Goal: Task Accomplishment & Management: Manage account settings

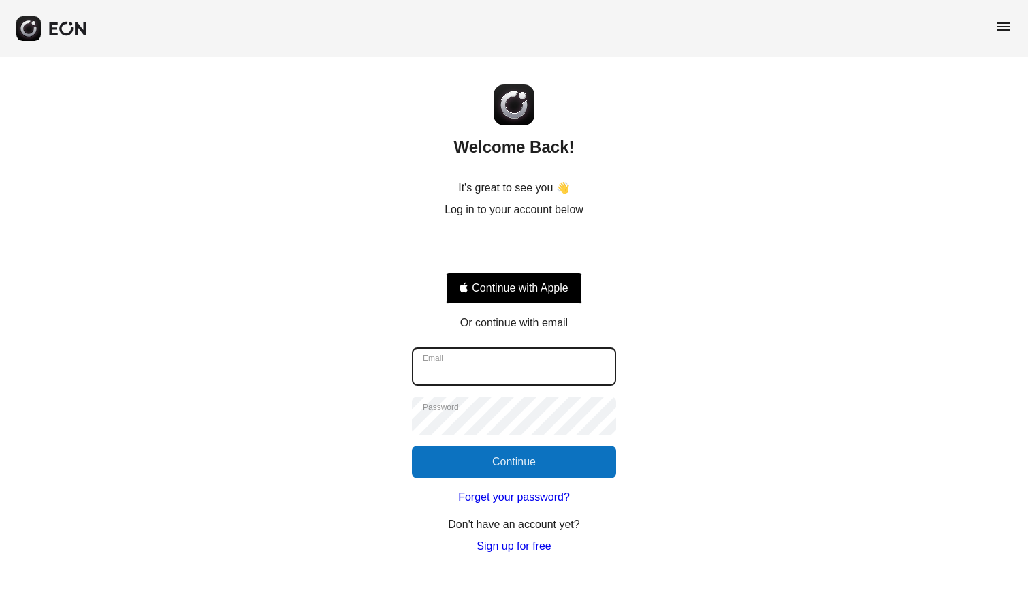
click at [543, 370] on input "Email" at bounding box center [514, 366] width 204 height 38
type input "**********"
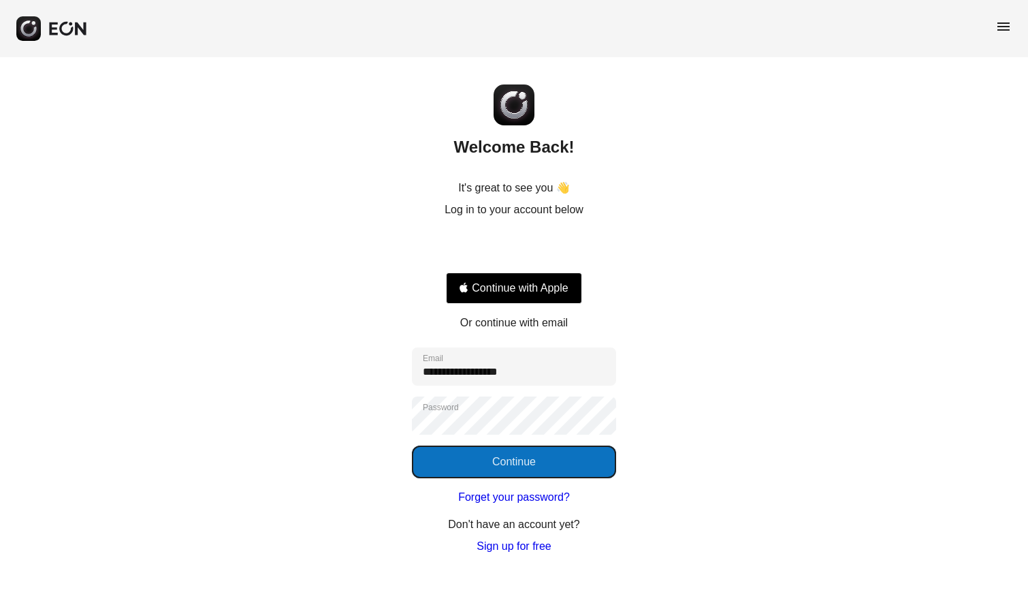
click at [534, 464] on button "Continue" at bounding box center [514, 461] width 204 height 33
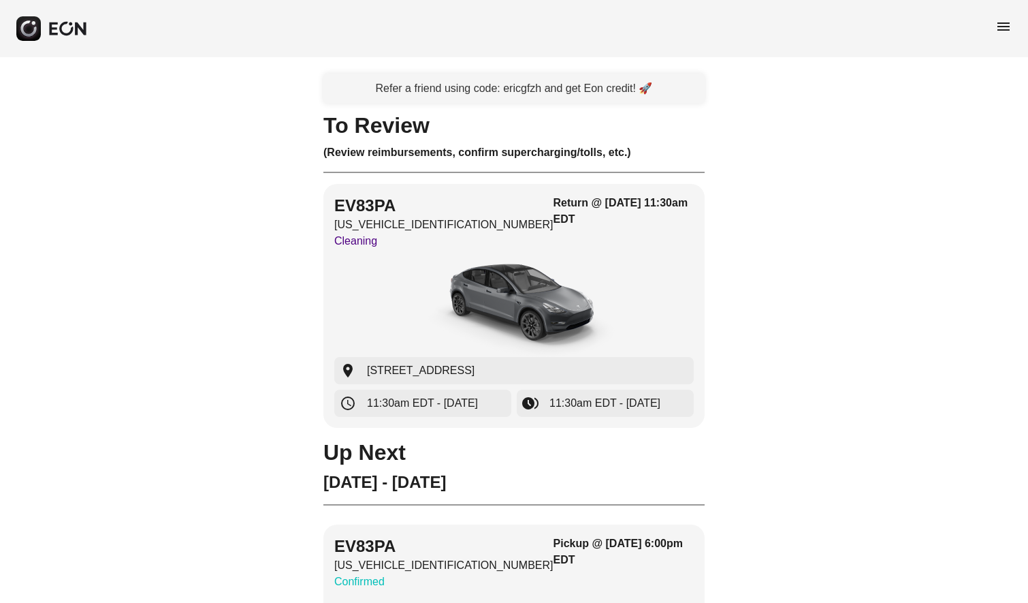
click at [1006, 30] on span "menu" at bounding box center [1003, 26] width 16 height 16
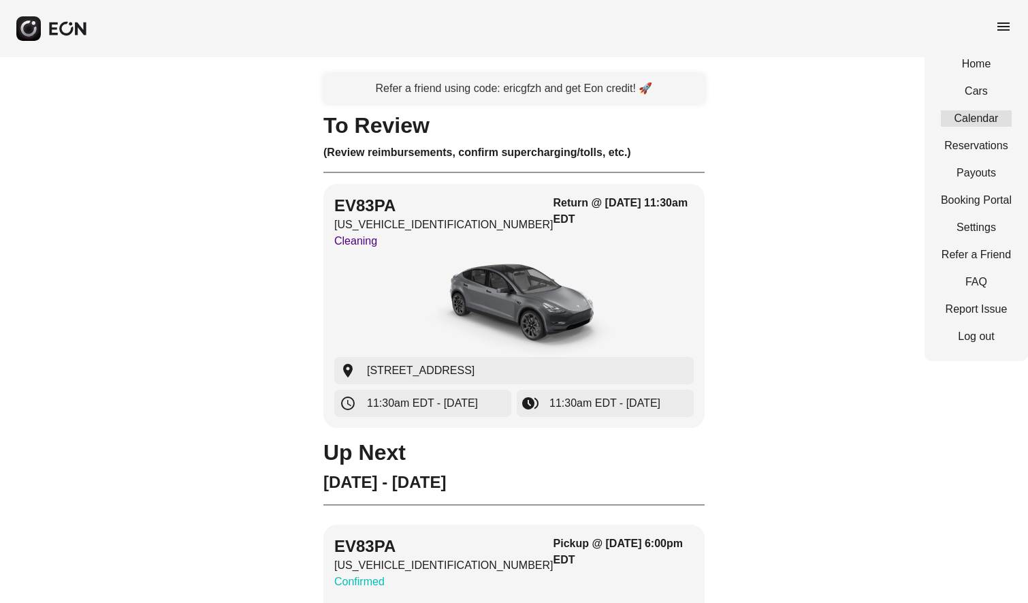
click at [980, 115] on link "Calendar" at bounding box center [976, 118] width 71 height 16
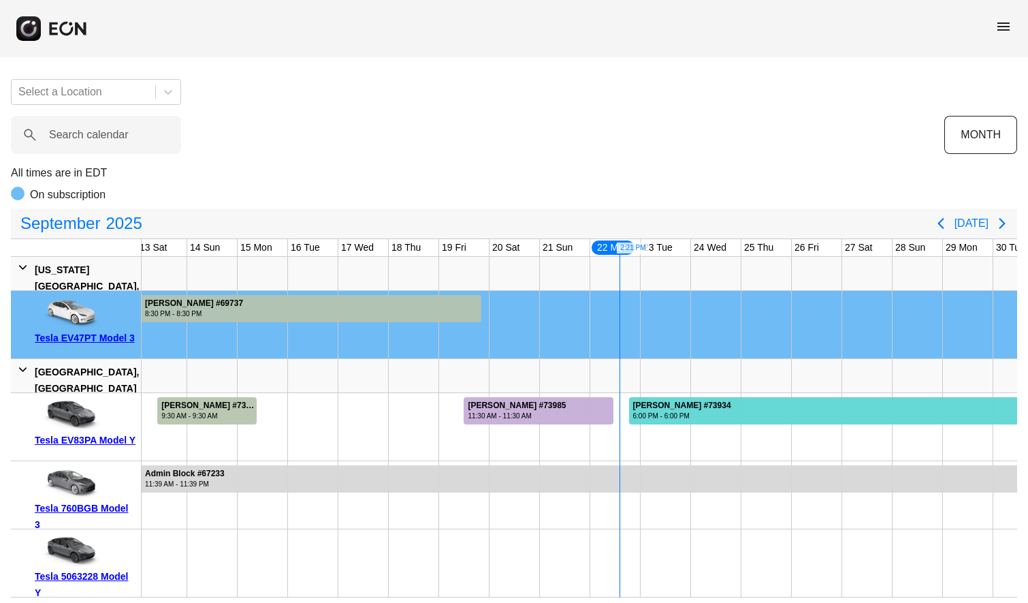
scroll to position [0, 635]
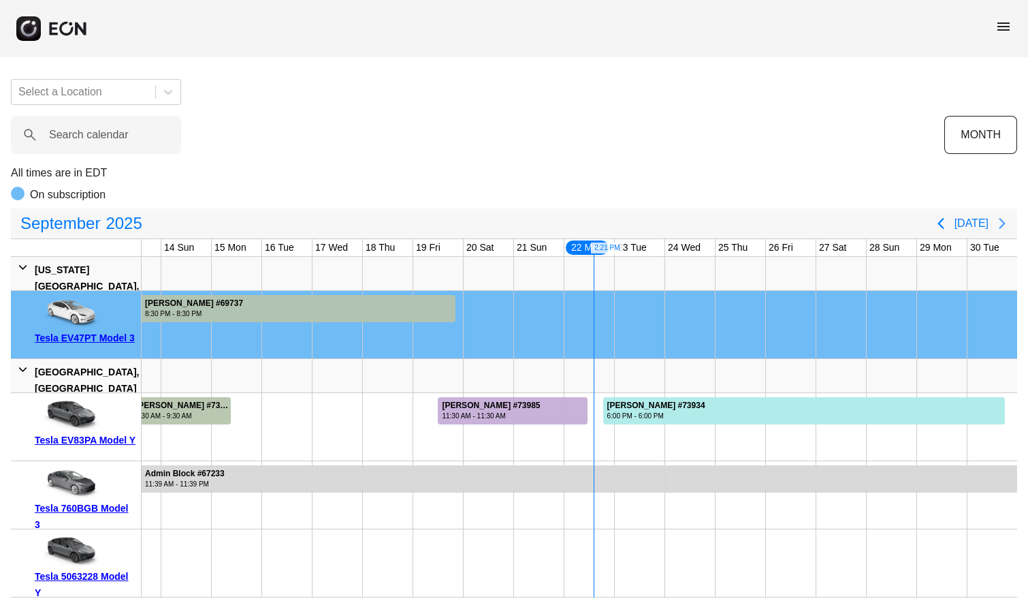
click at [1002, 221] on icon "Next page" at bounding box center [1002, 223] width 6 height 11
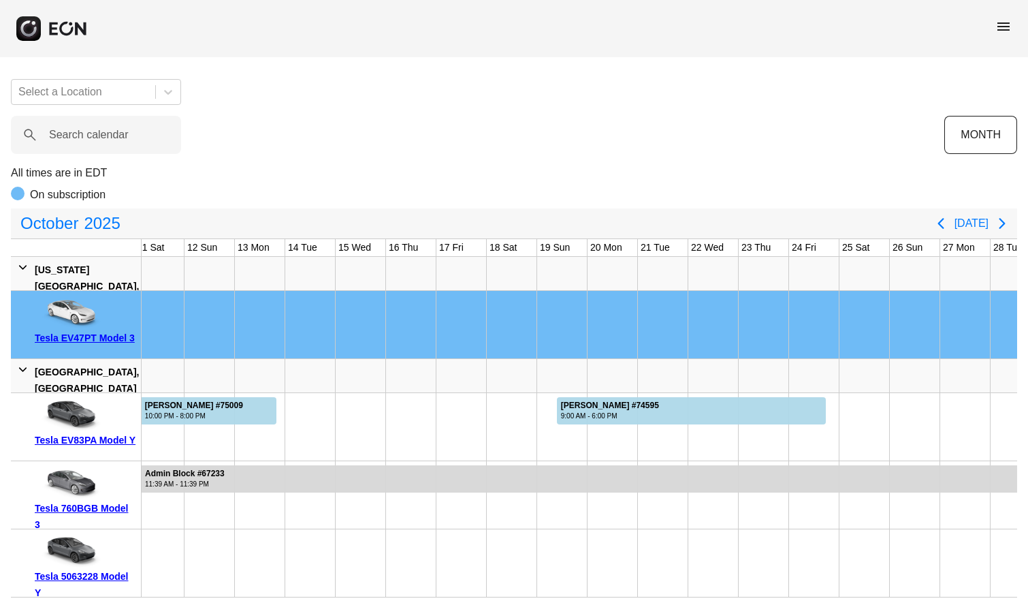
scroll to position [0, 0]
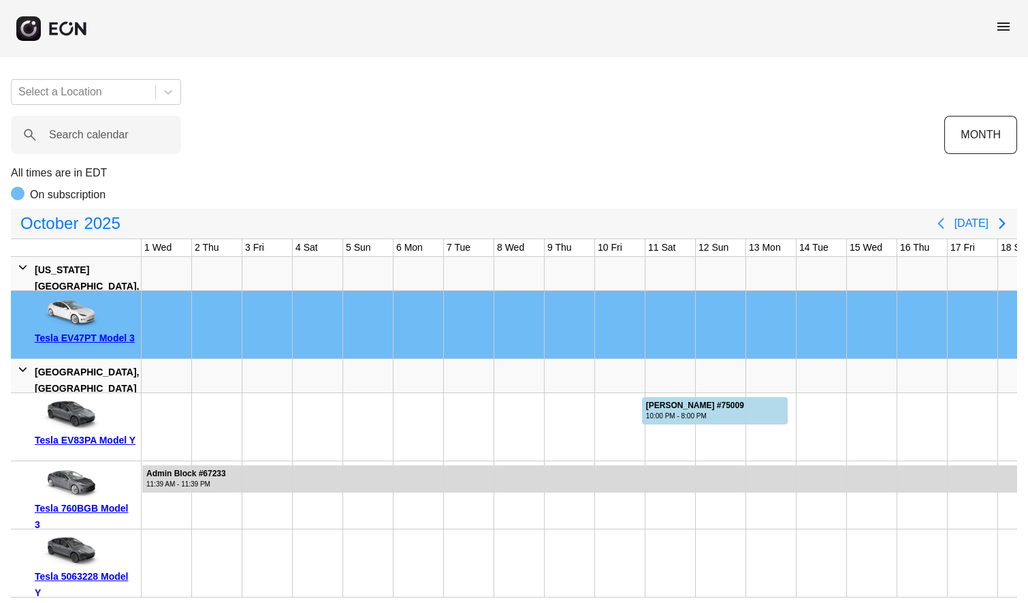
click at [944, 218] on icon "Previous page" at bounding box center [941, 223] width 6 height 11
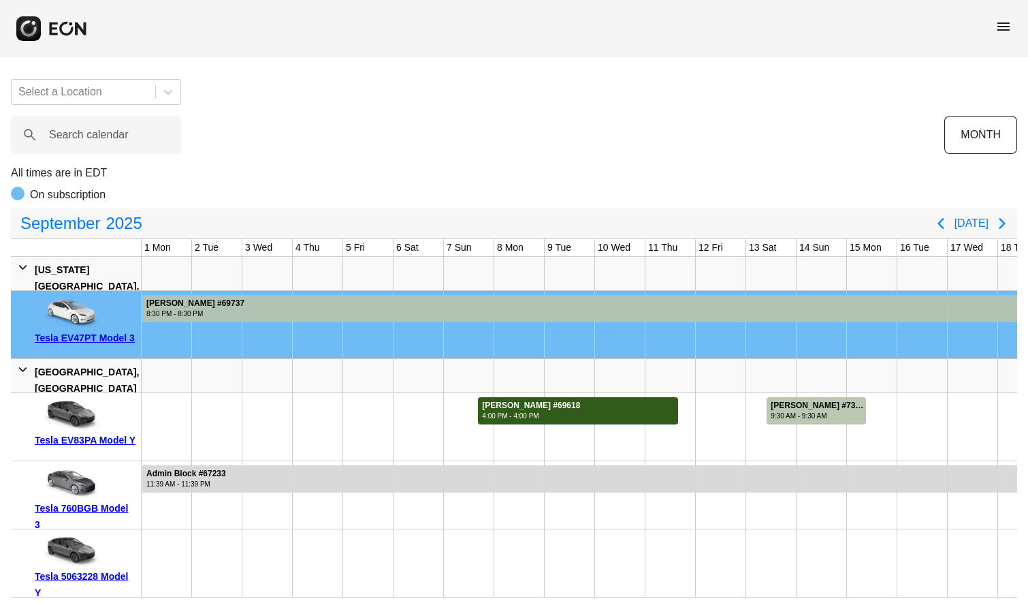
click at [624, 404] on div at bounding box center [578, 410] width 200 height 27
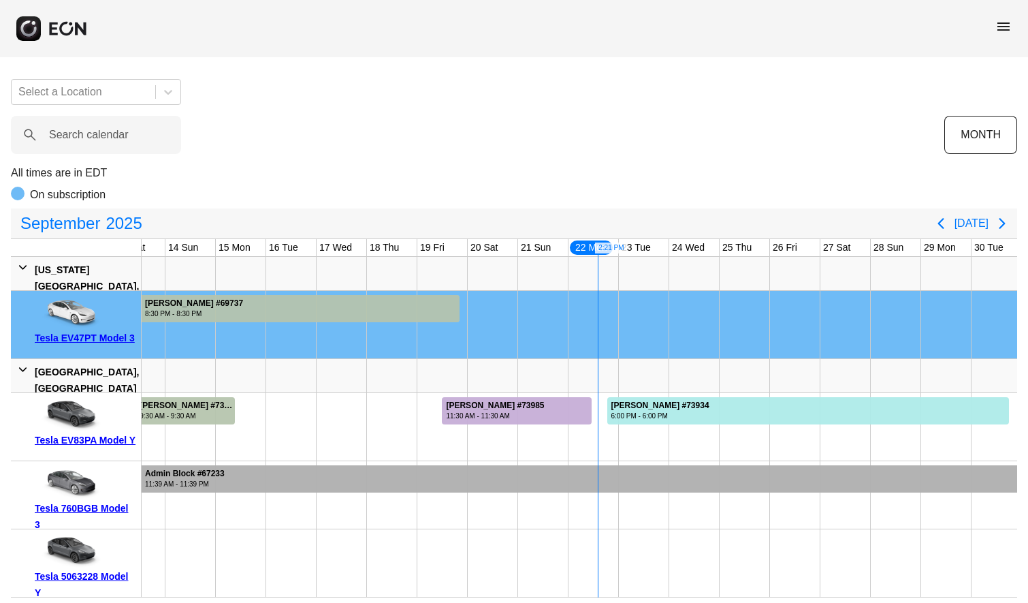
scroll to position [0, 635]
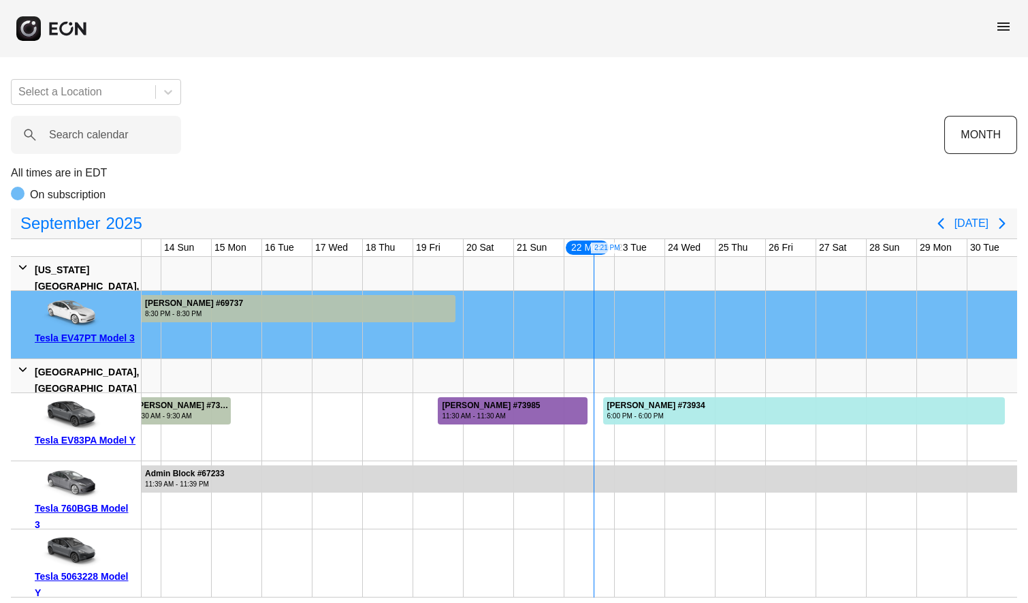
click at [515, 400] on div "Sun Taek Kim #73985" at bounding box center [491, 405] width 98 height 10
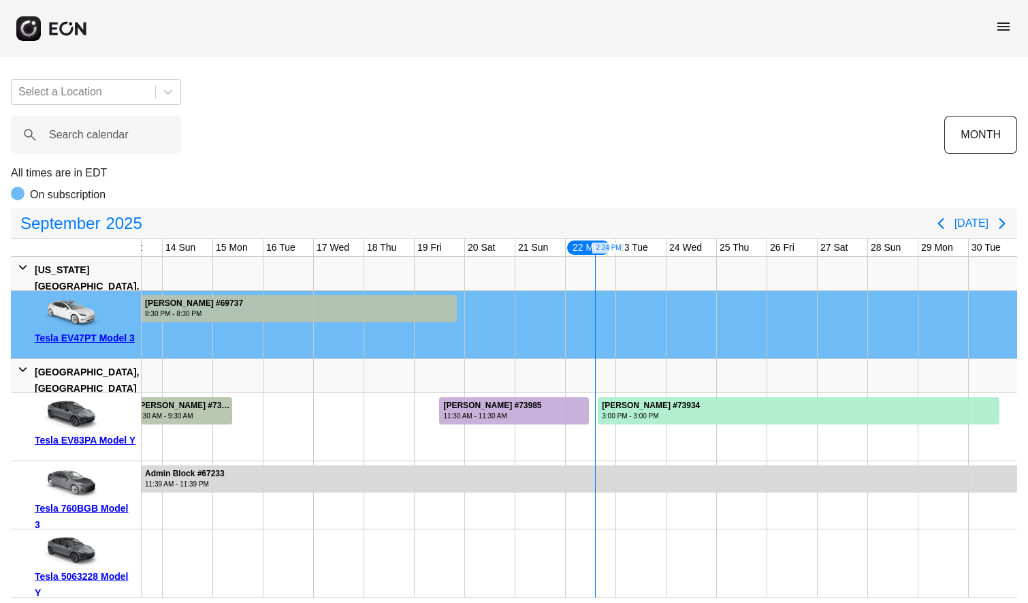
scroll to position [5, 0]
drag, startPoint x: 692, startPoint y: 257, endPoint x: 854, endPoint y: 276, distance: 163.2
click at [864, 276] on div at bounding box center [263, 274] width 1511 height 34
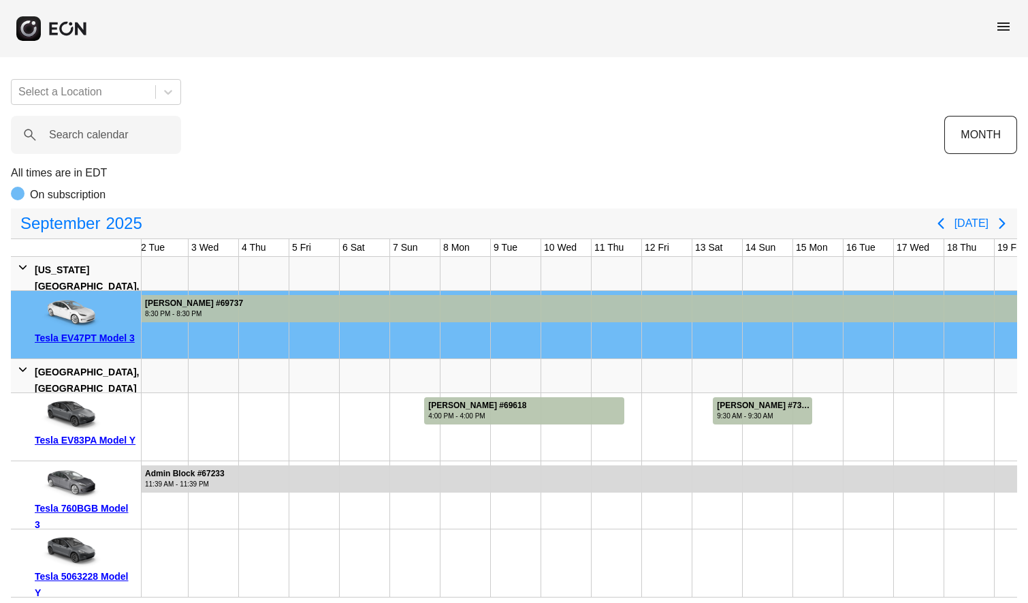
scroll to position [0, 0]
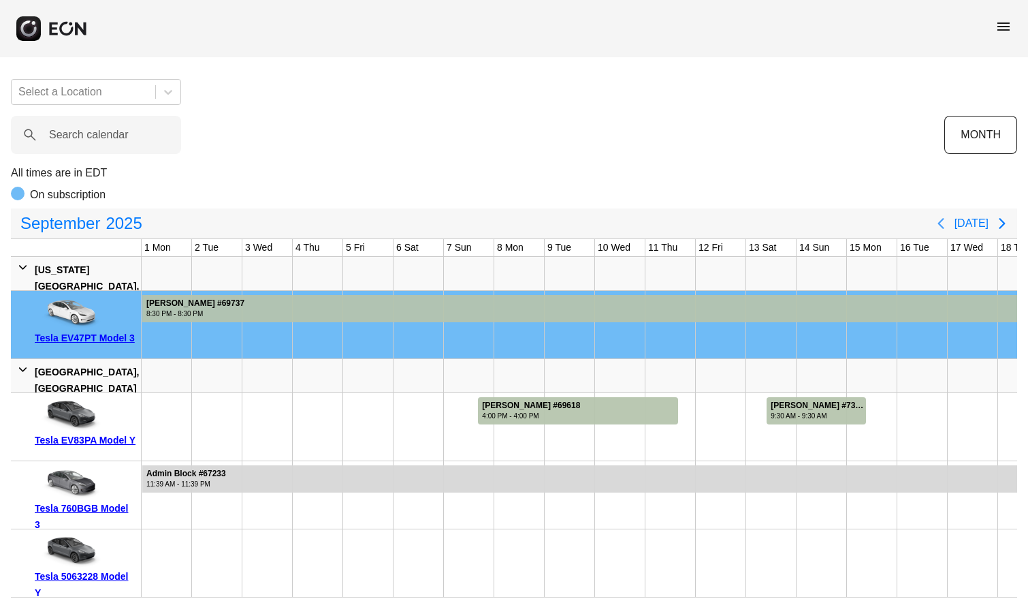
click at [949, 217] on icon "Previous page" at bounding box center [941, 223] width 16 height 16
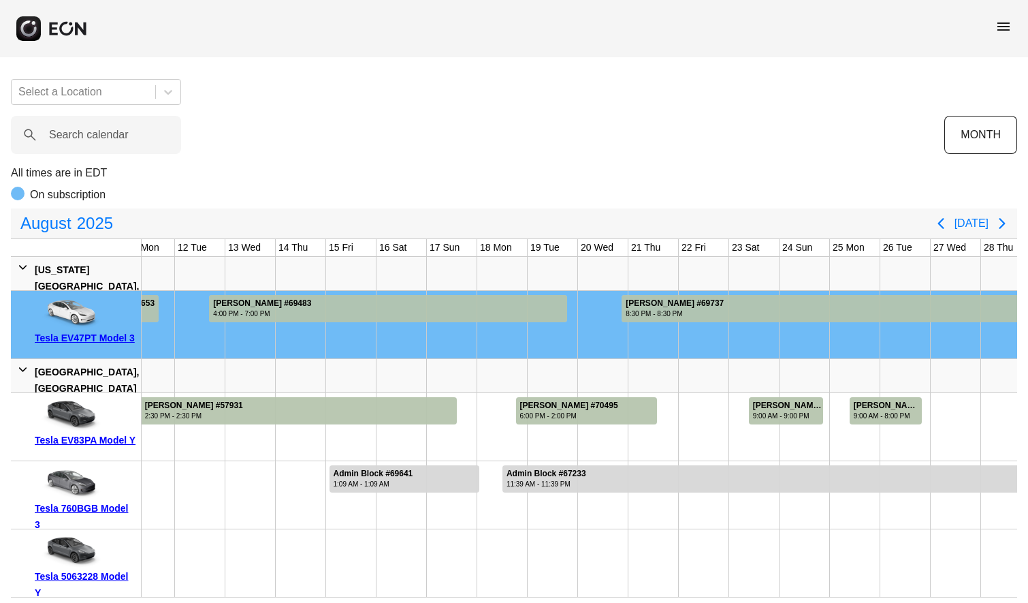
scroll to position [0, 685]
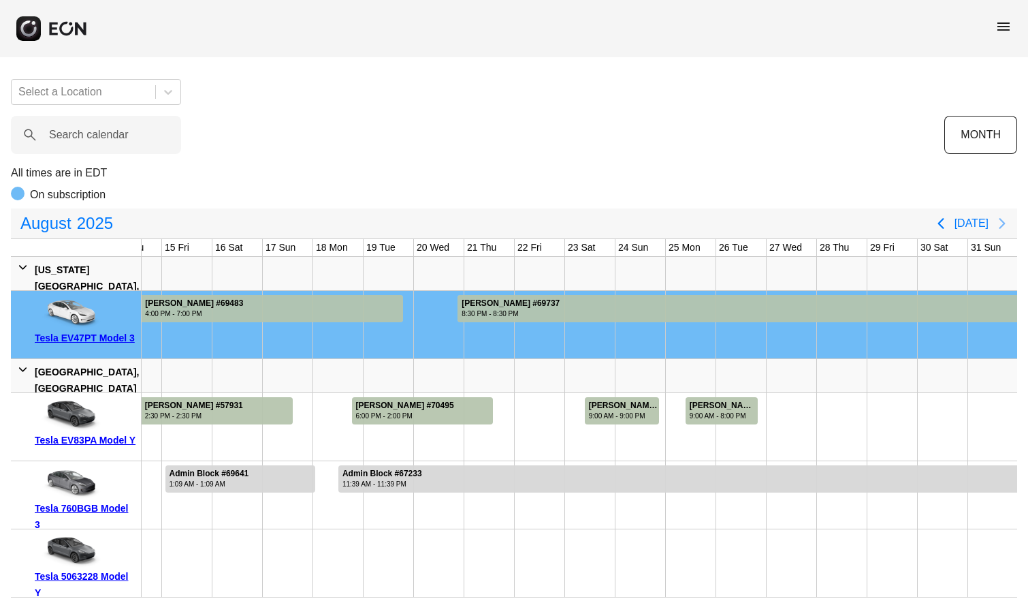
click at [997, 221] on icon "Next page" at bounding box center [1002, 223] width 16 height 16
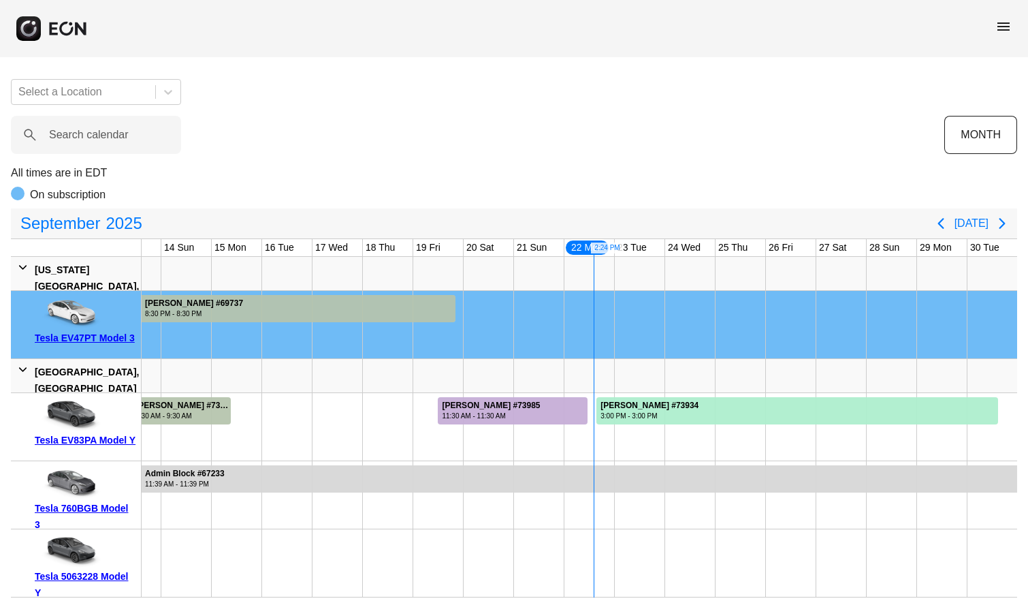
click at [1001, 24] on span "menu" at bounding box center [1003, 26] width 16 height 16
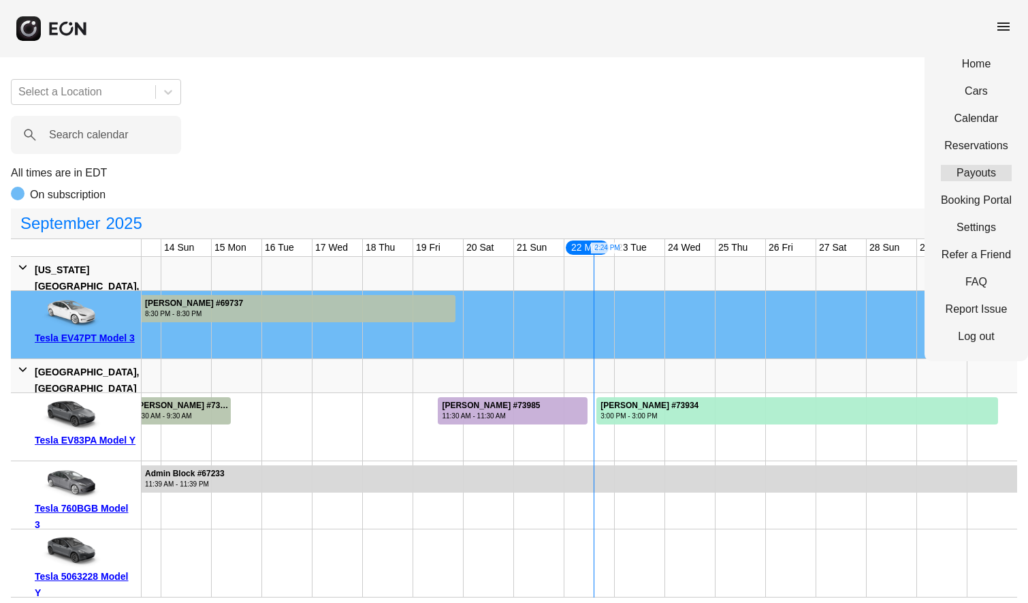
click at [973, 179] on link "Payouts" at bounding box center [976, 173] width 71 height 16
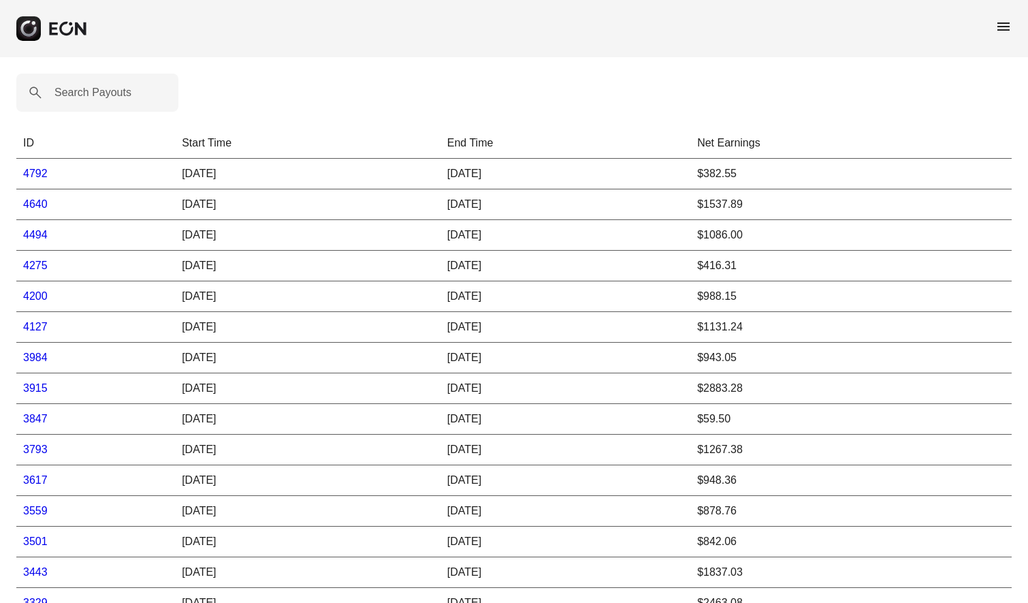
click at [29, 175] on link "4792" at bounding box center [35, 173] width 25 height 12
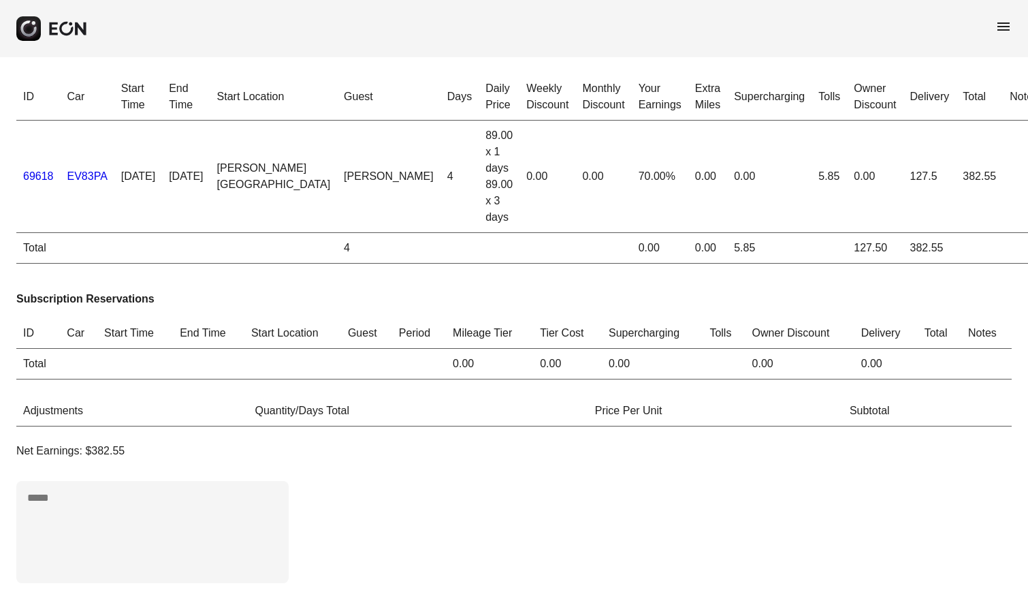
scroll to position [8, 0]
click at [1004, 26] on span "menu" at bounding box center [1003, 26] width 16 height 16
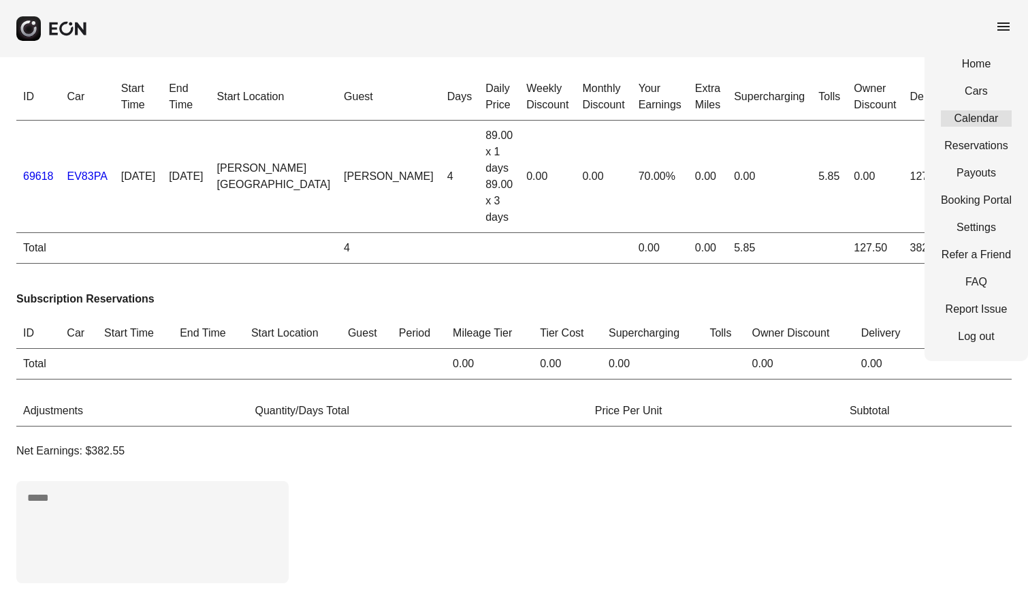
click at [981, 117] on link "Calendar" at bounding box center [976, 118] width 71 height 16
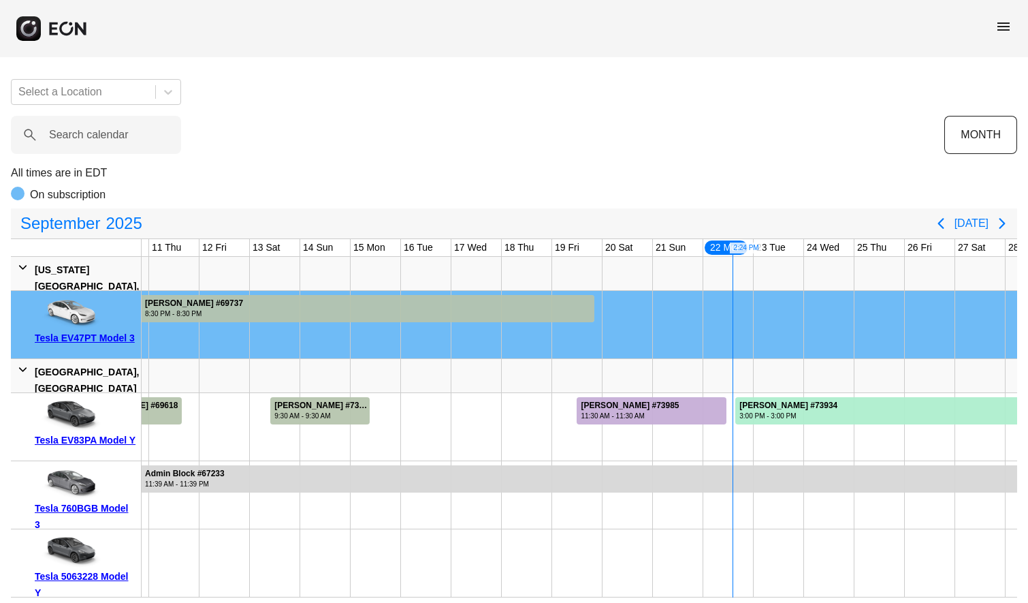
scroll to position [0, 635]
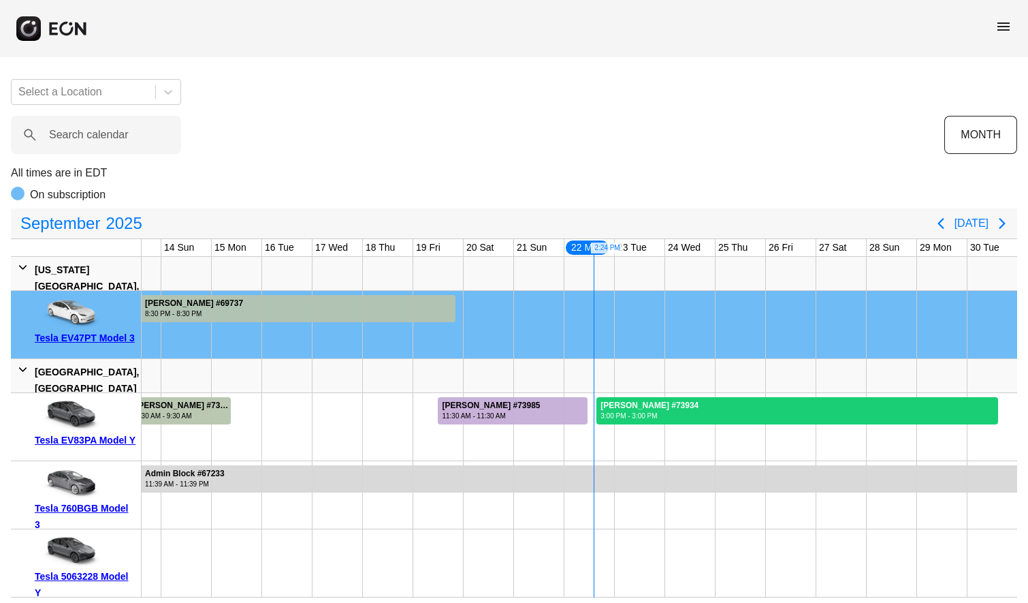
click at [675, 406] on div "Daniel Campbell-Benson #73934" at bounding box center [650, 405] width 98 height 10
click at [658, 410] on div "Daniel Campbell-Benson #73934" at bounding box center [650, 405] width 98 height 10
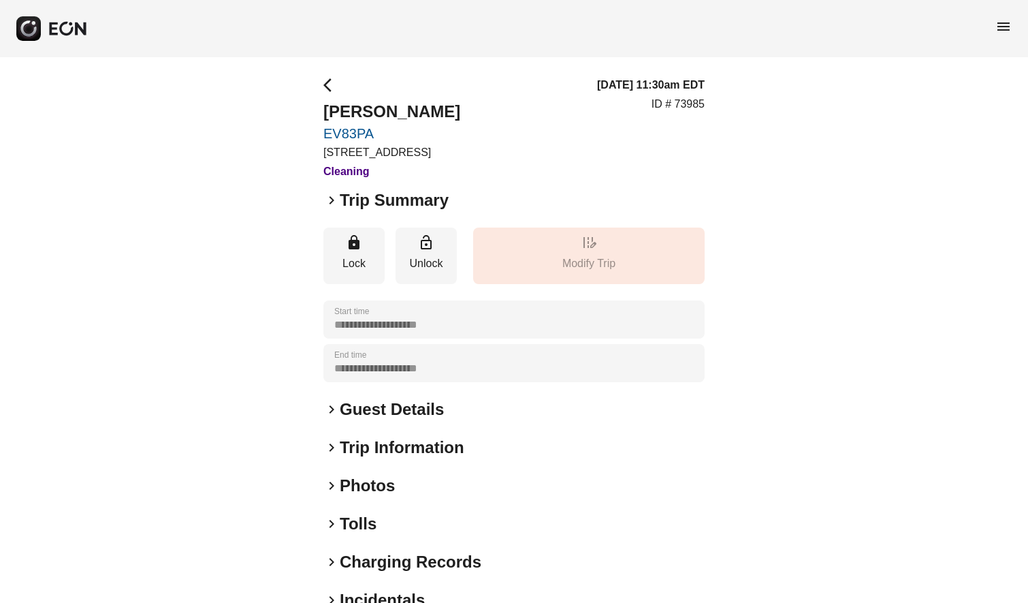
scroll to position [76, 0]
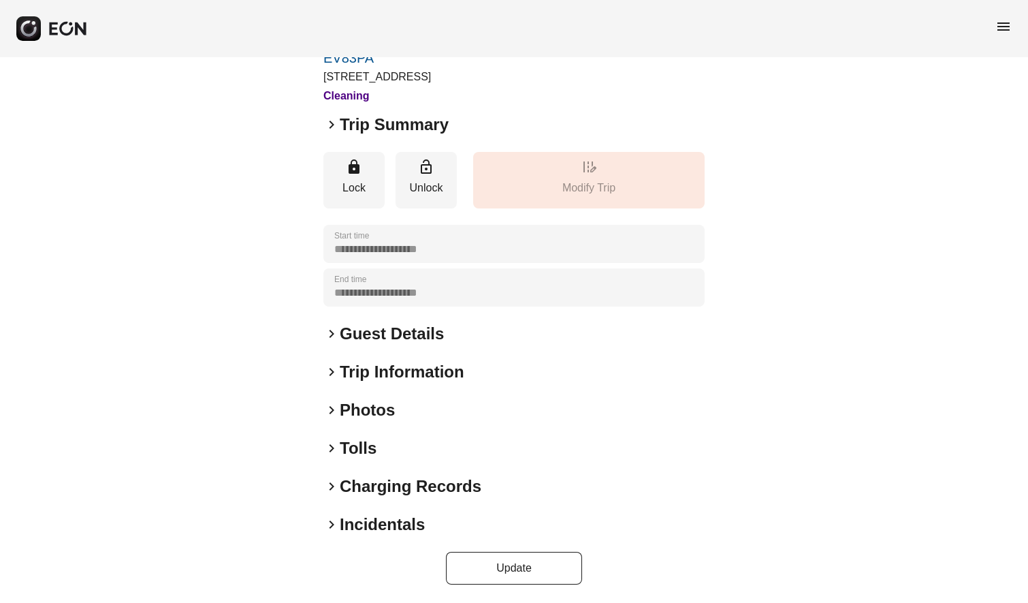
click at [331, 370] on span "keyboard_arrow_right" at bounding box center [331, 372] width 16 height 16
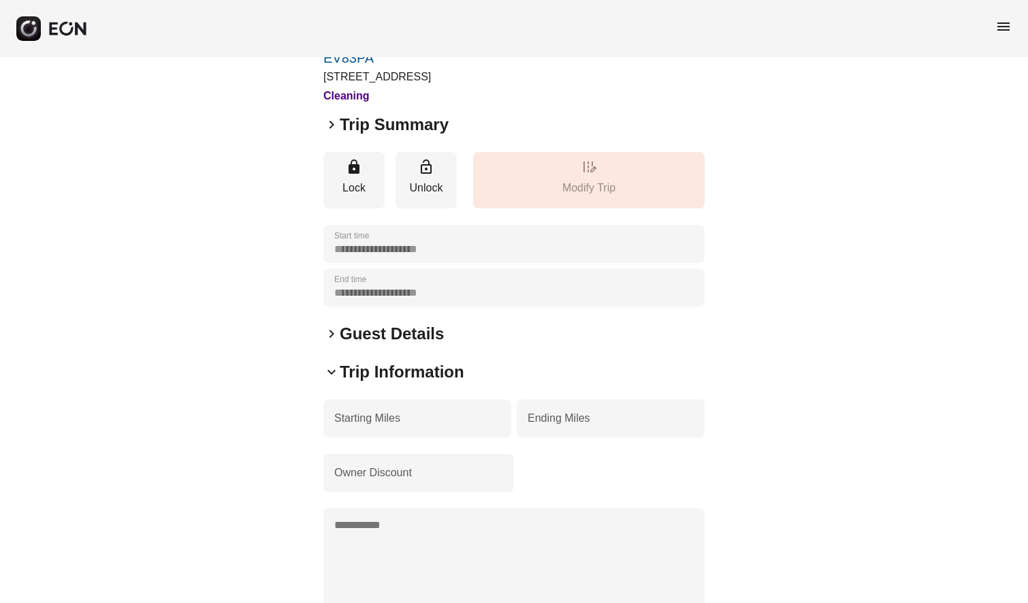
click at [331, 370] on span "keyboard_arrow_down" at bounding box center [331, 372] width 16 height 16
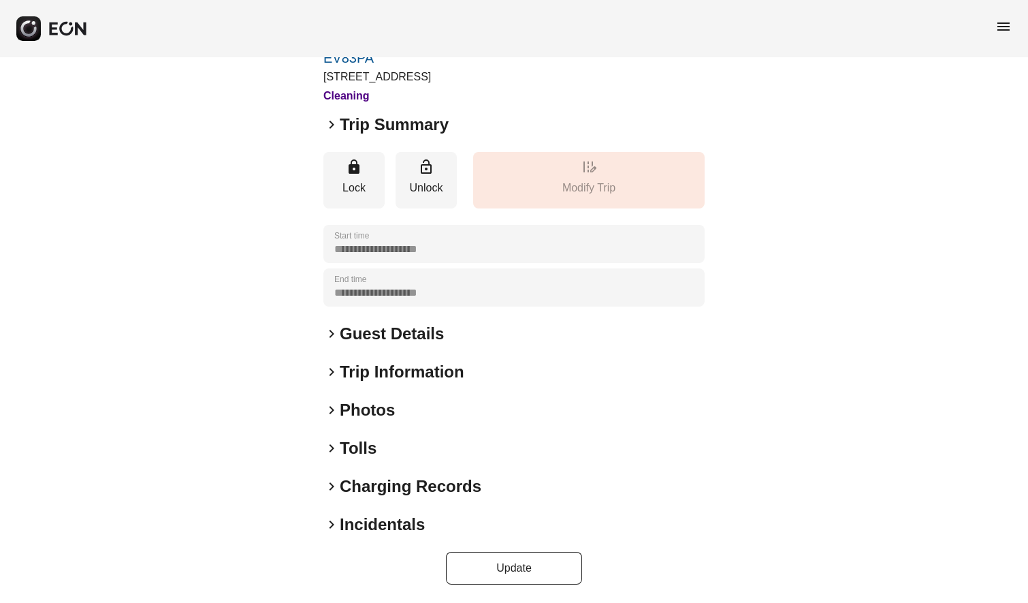
click at [330, 409] on span "keyboard_arrow_right" at bounding box center [331, 410] width 16 height 16
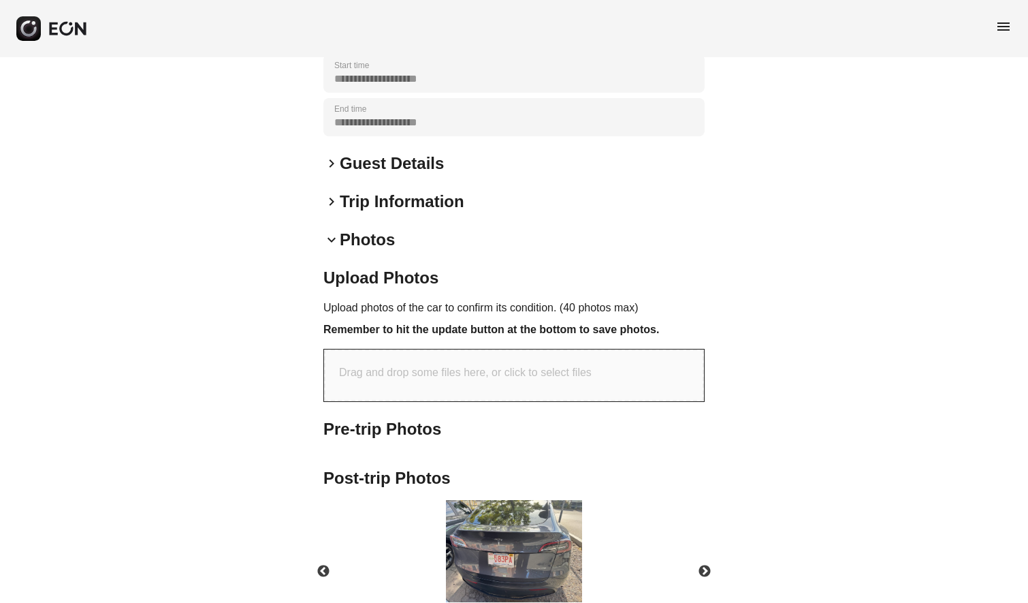
scroll to position [251, 0]
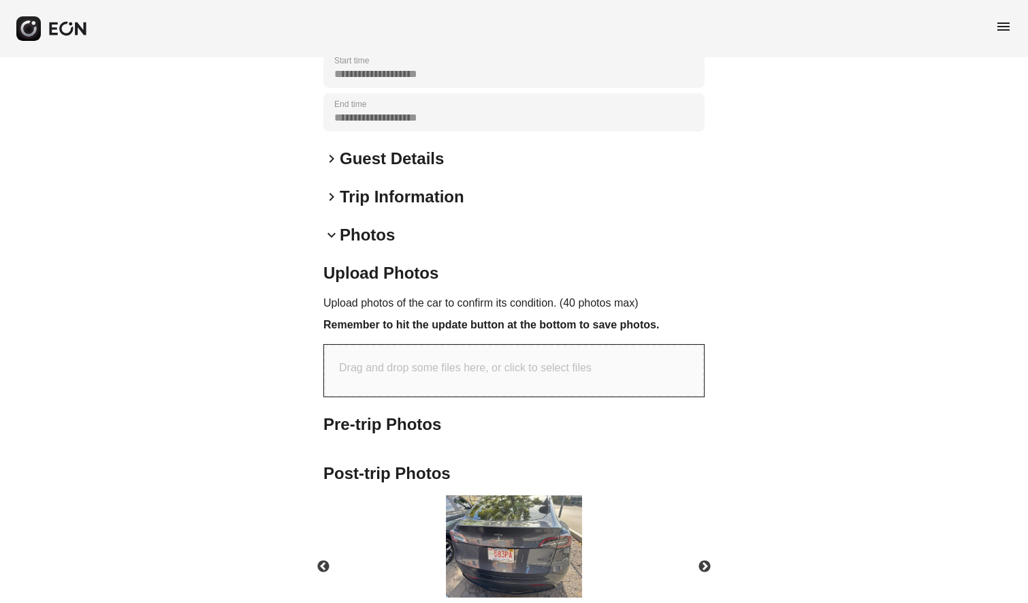
click at [333, 231] on span "keyboard_arrow_down" at bounding box center [331, 235] width 16 height 16
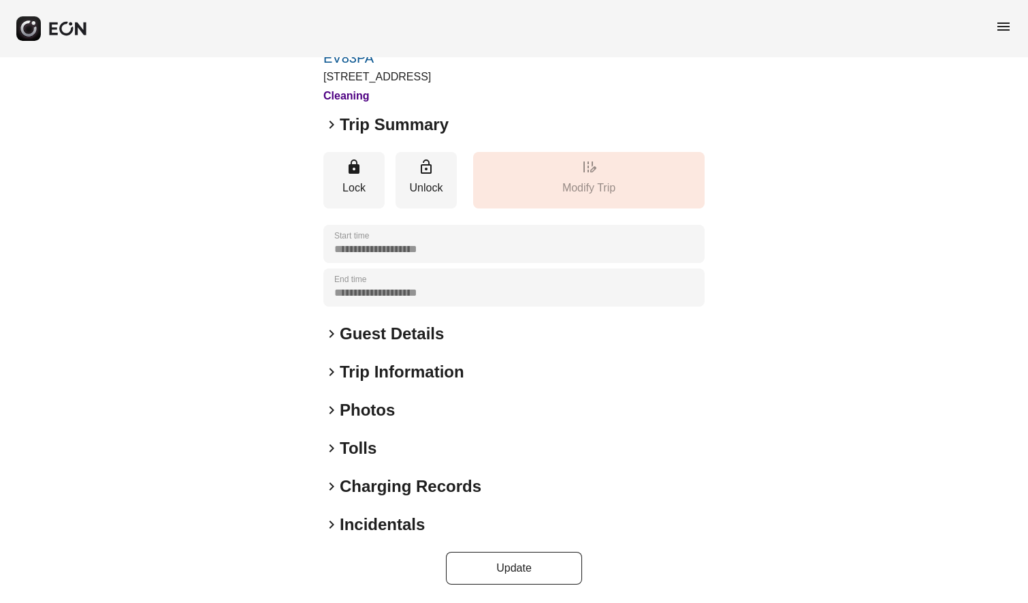
click at [335, 413] on span "keyboard_arrow_right" at bounding box center [331, 410] width 16 height 16
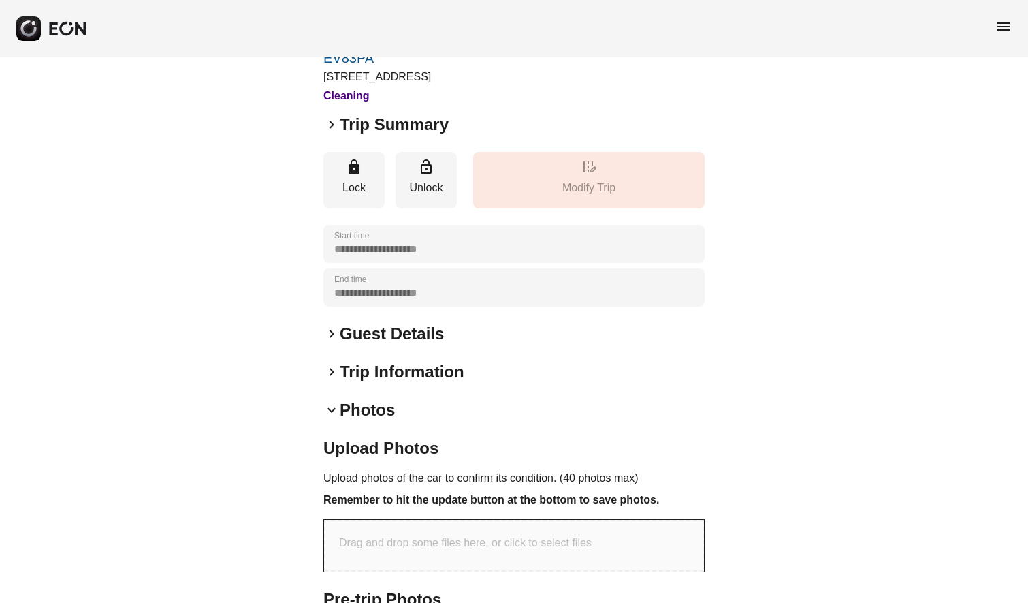
scroll to position [251, 0]
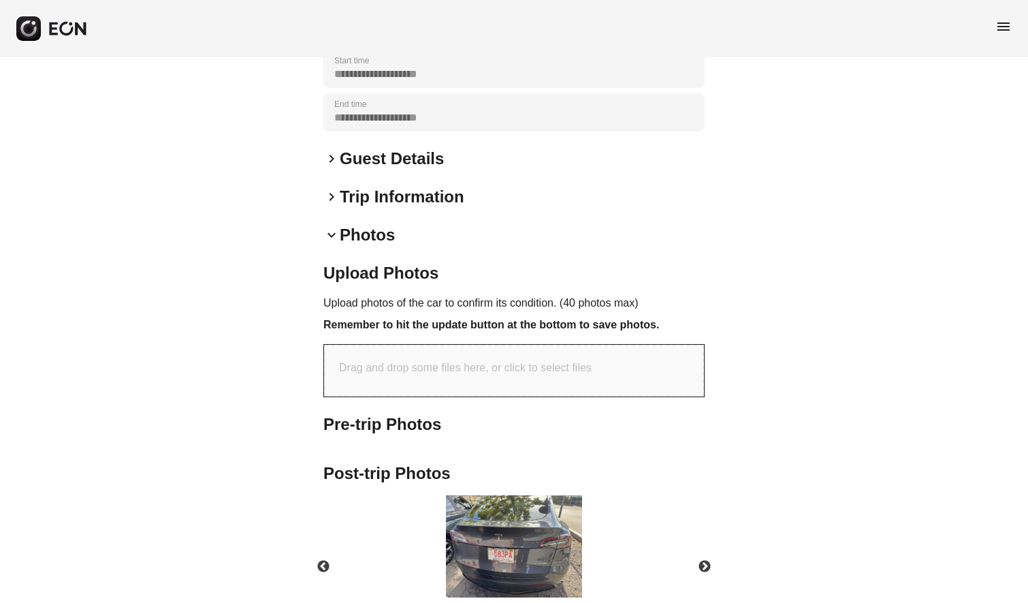
click at [329, 229] on span "keyboard_arrow_down" at bounding box center [331, 235] width 16 height 16
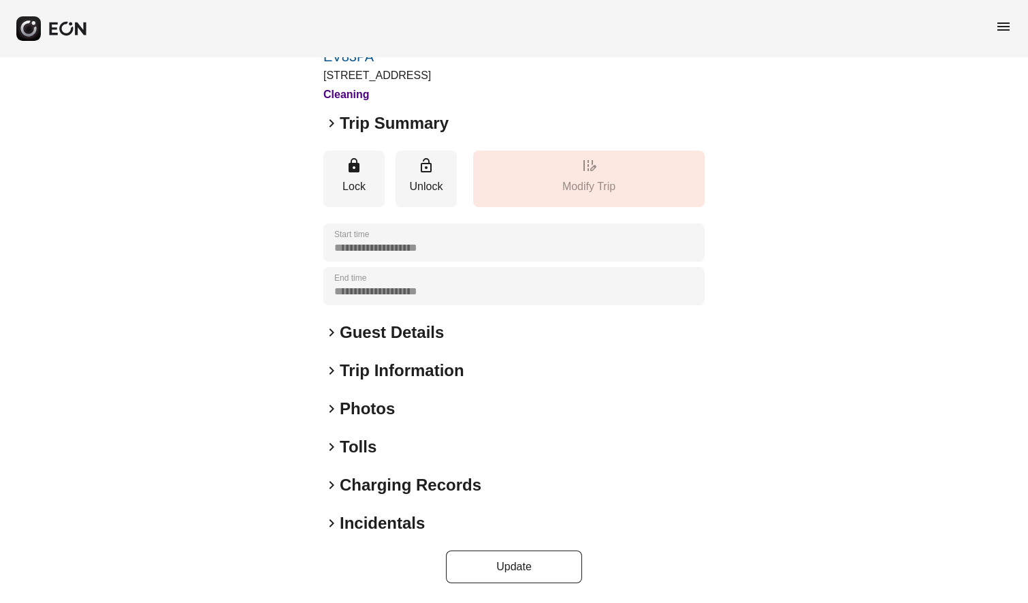
scroll to position [76, 0]
click at [330, 483] on span "keyboard_arrow_right" at bounding box center [331, 486] width 16 height 16
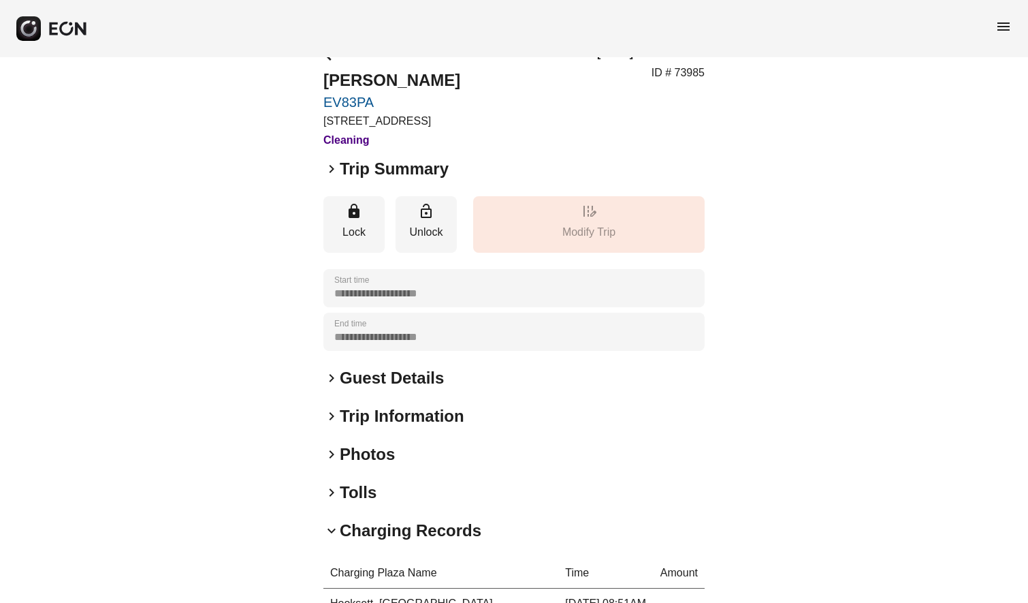
scroll to position [35, 0]
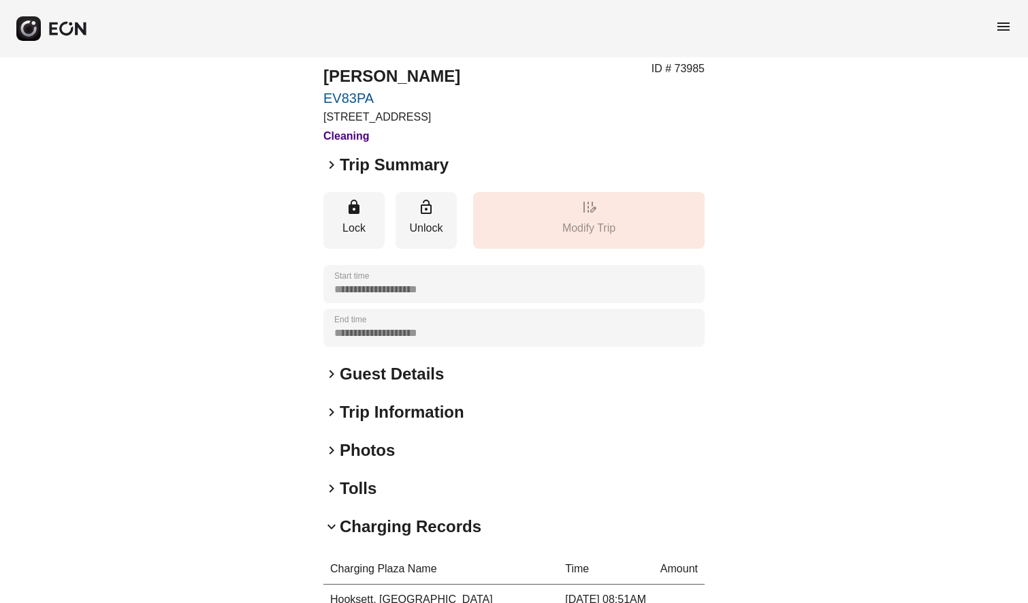
click at [330, 449] on span "keyboard_arrow_right" at bounding box center [331, 450] width 16 height 16
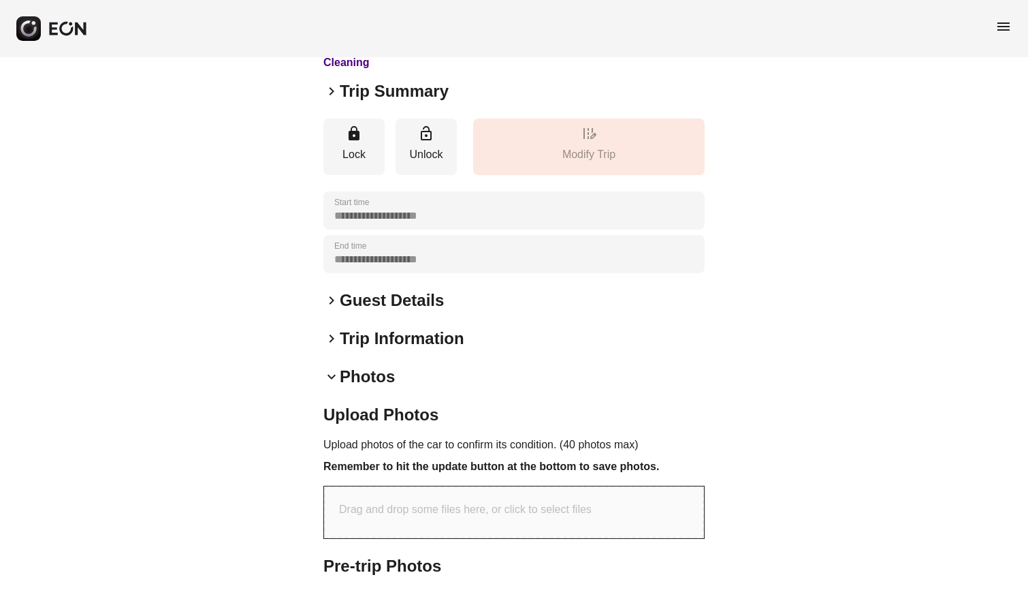
scroll to position [103, 0]
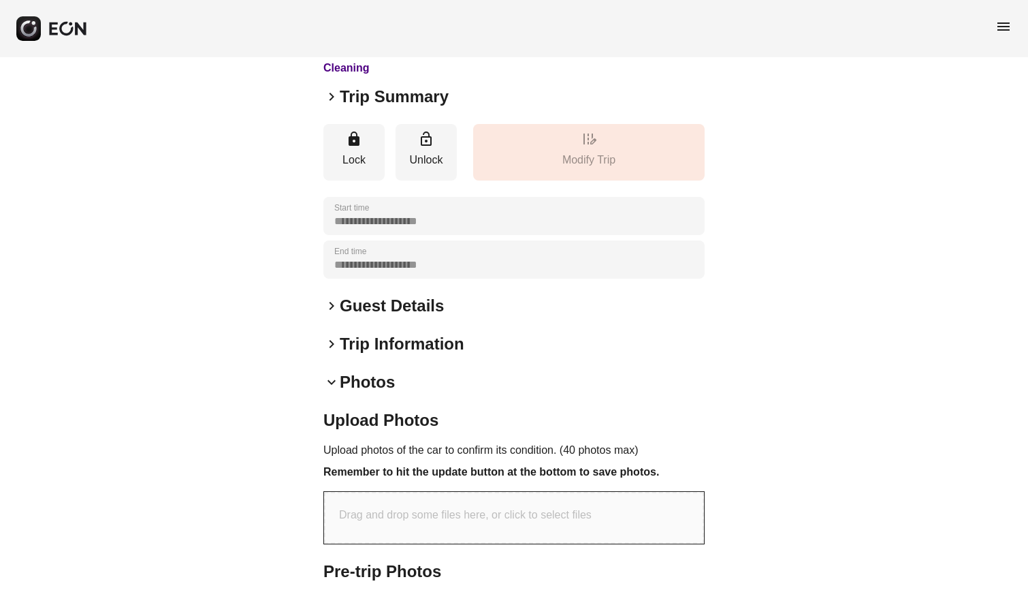
click at [330, 379] on span "keyboard_arrow_down" at bounding box center [331, 382] width 16 height 16
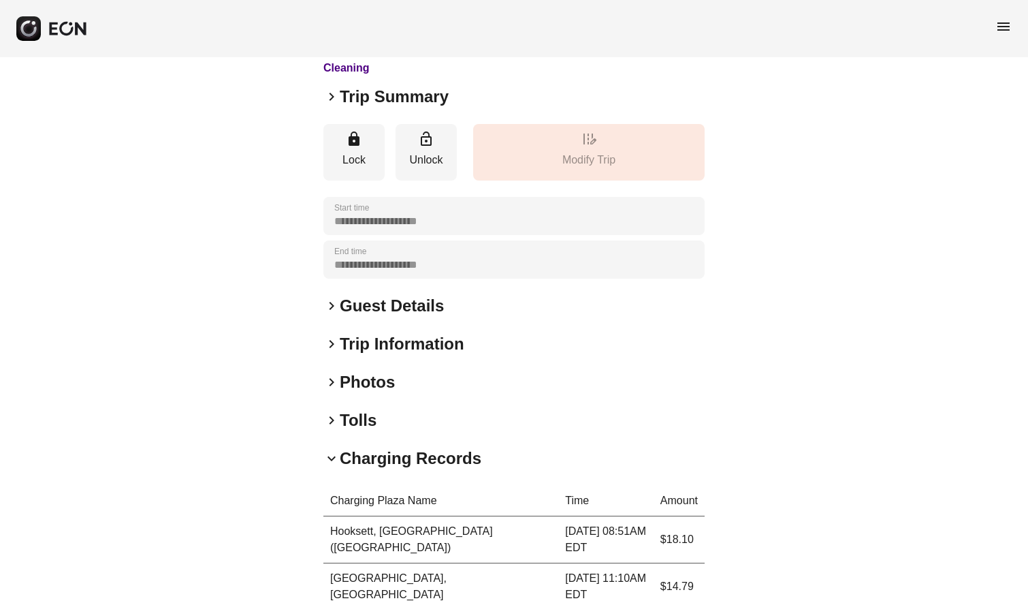
click at [330, 422] on span "keyboard_arrow_right" at bounding box center [331, 420] width 16 height 16
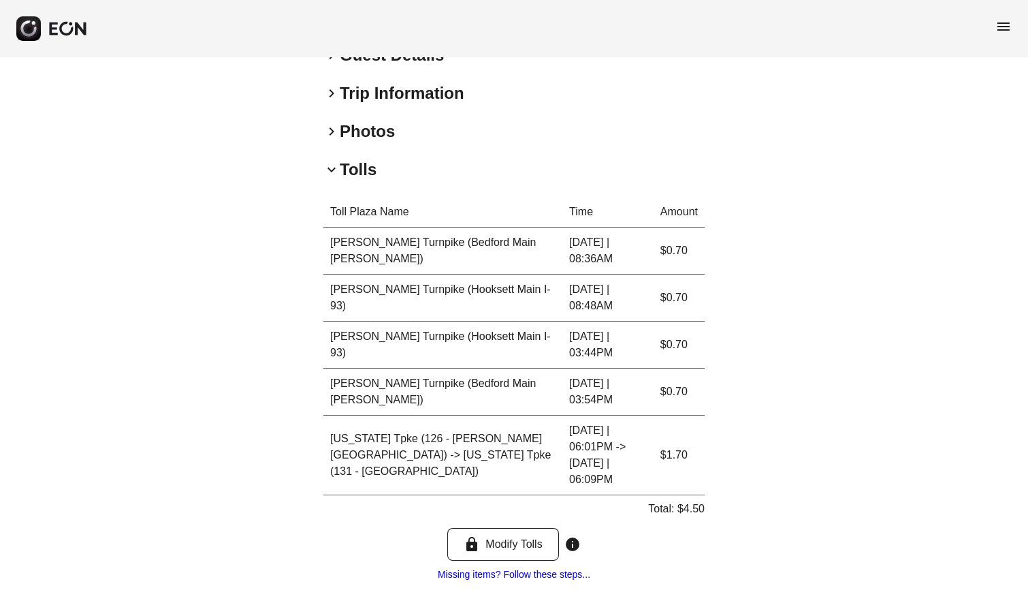
scroll to position [383, 0]
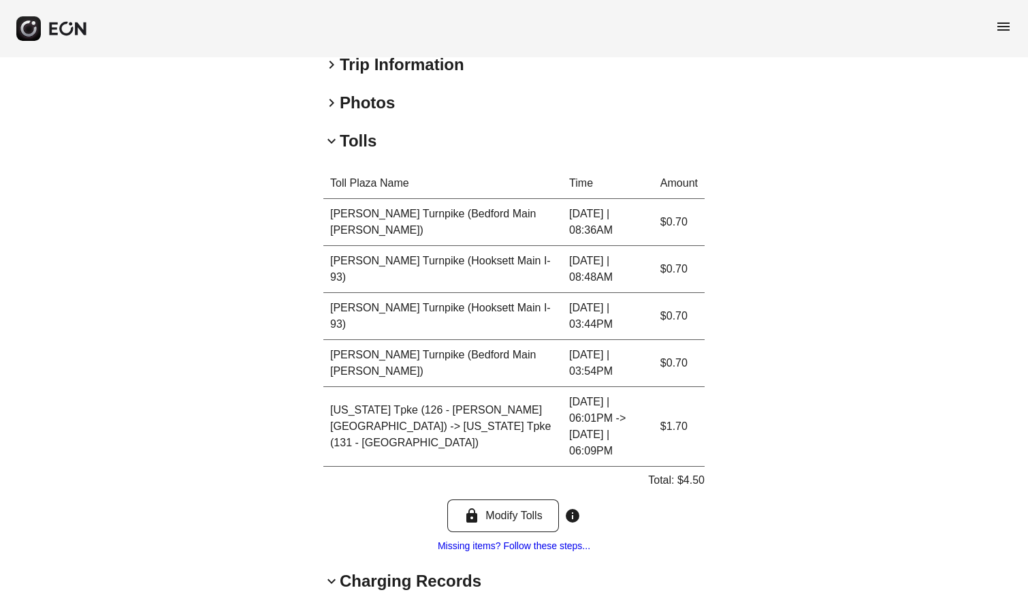
click at [327, 142] on span "keyboard_arrow_down" at bounding box center [331, 141] width 16 height 16
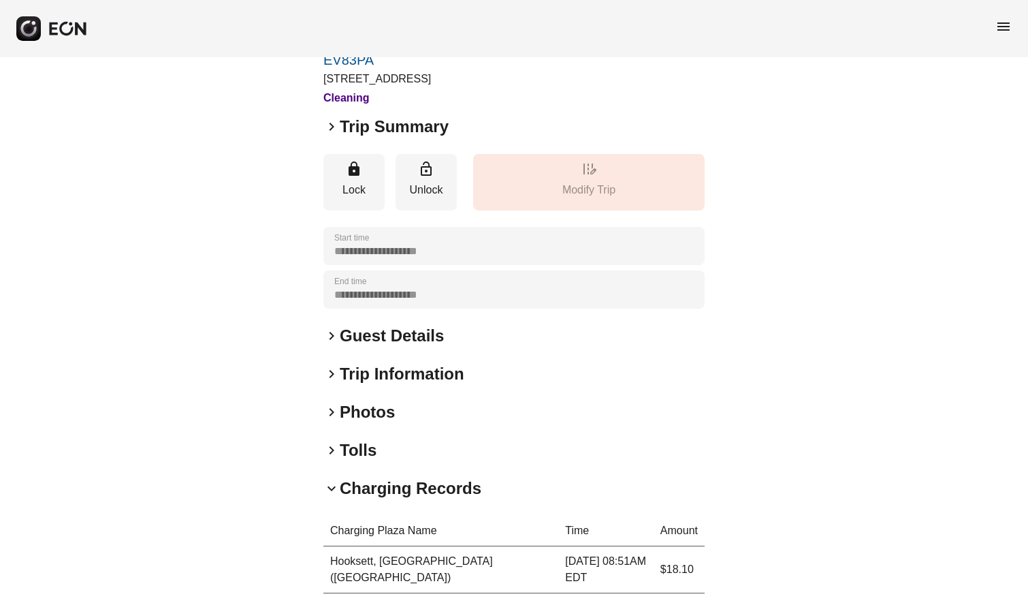
scroll to position [0, 0]
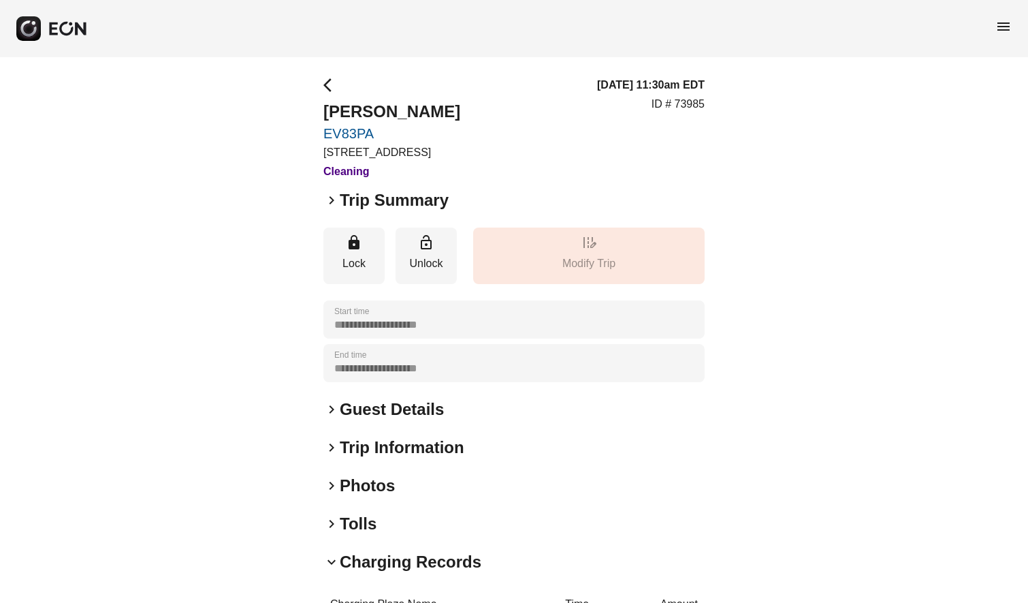
click at [325, 82] on span "arrow_back_ios" at bounding box center [331, 85] width 16 height 16
click at [330, 197] on span "keyboard_arrow_right" at bounding box center [331, 200] width 16 height 16
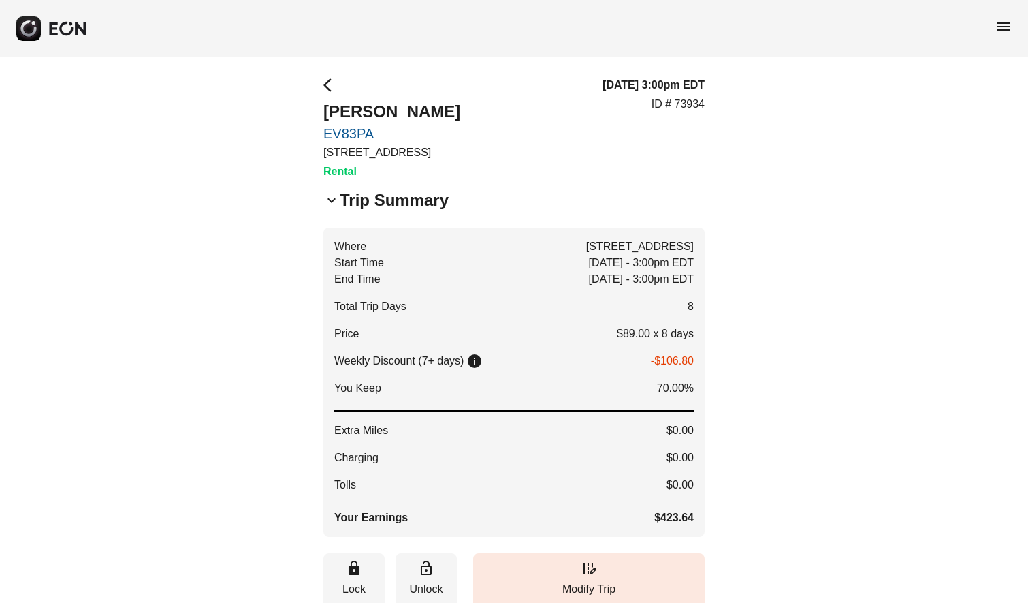
click at [332, 91] on span "arrow_back_ios" at bounding box center [331, 85] width 16 height 16
click at [812, 161] on div "**********" at bounding box center [514, 531] width 1028 height 948
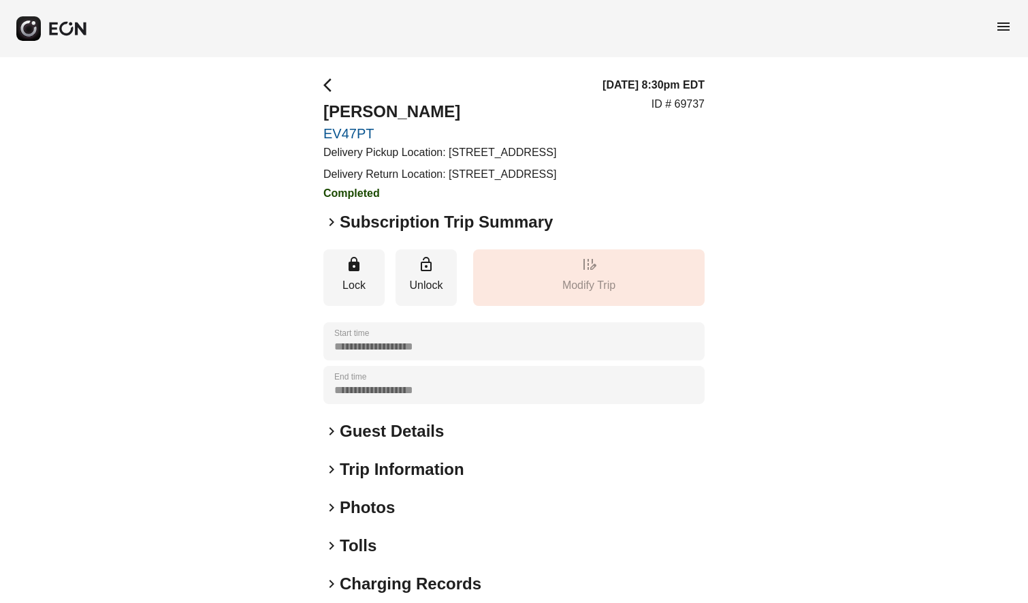
click at [333, 230] on span "keyboard_arrow_right" at bounding box center [331, 222] width 16 height 16
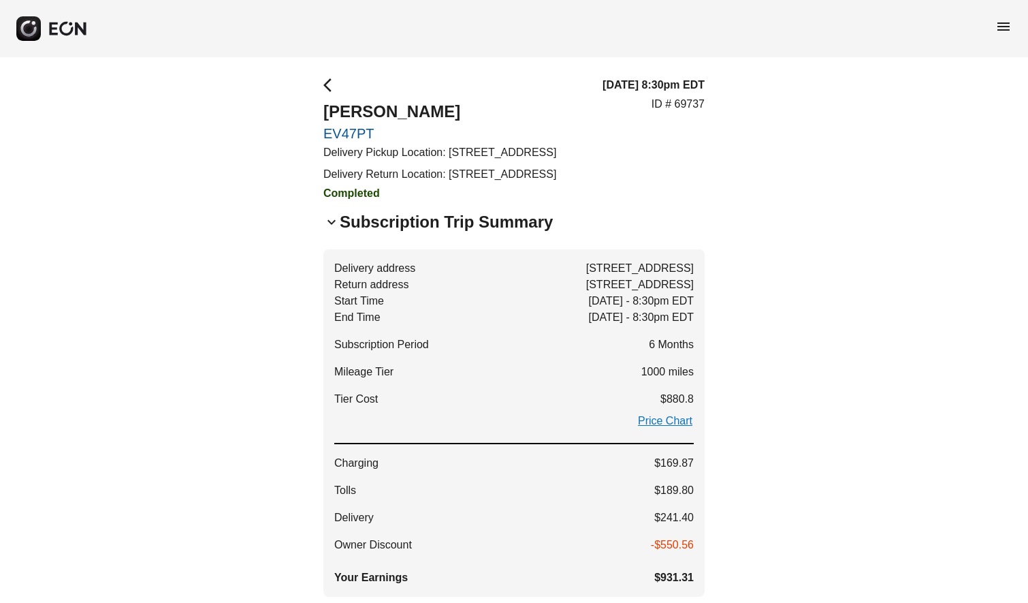
click at [329, 230] on span "keyboard_arrow_down" at bounding box center [331, 222] width 16 height 16
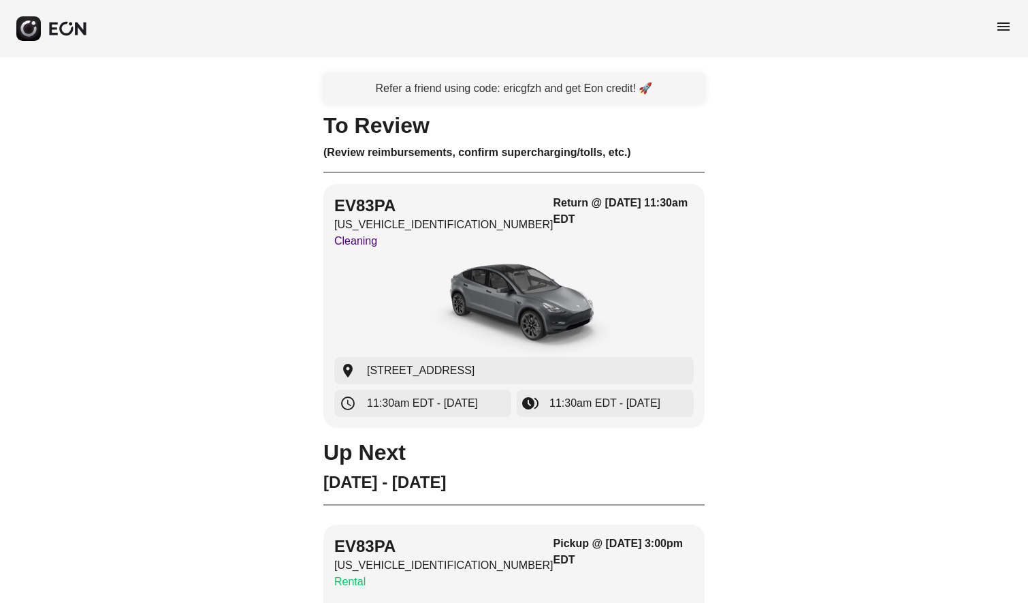
click at [1002, 24] on span "menu" at bounding box center [1003, 26] width 16 height 16
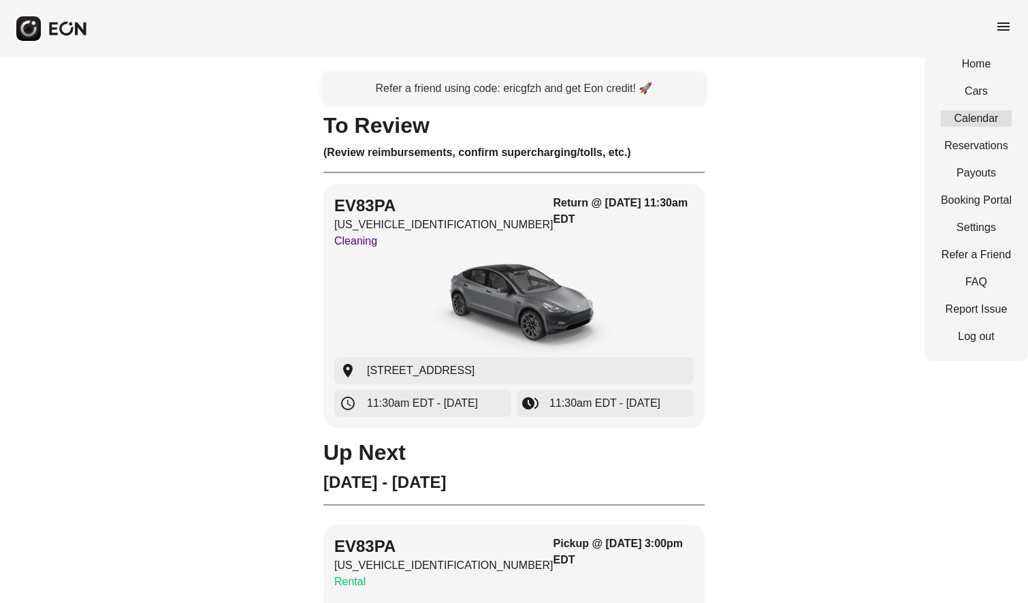
click at [986, 116] on link "Calendar" at bounding box center [976, 118] width 71 height 16
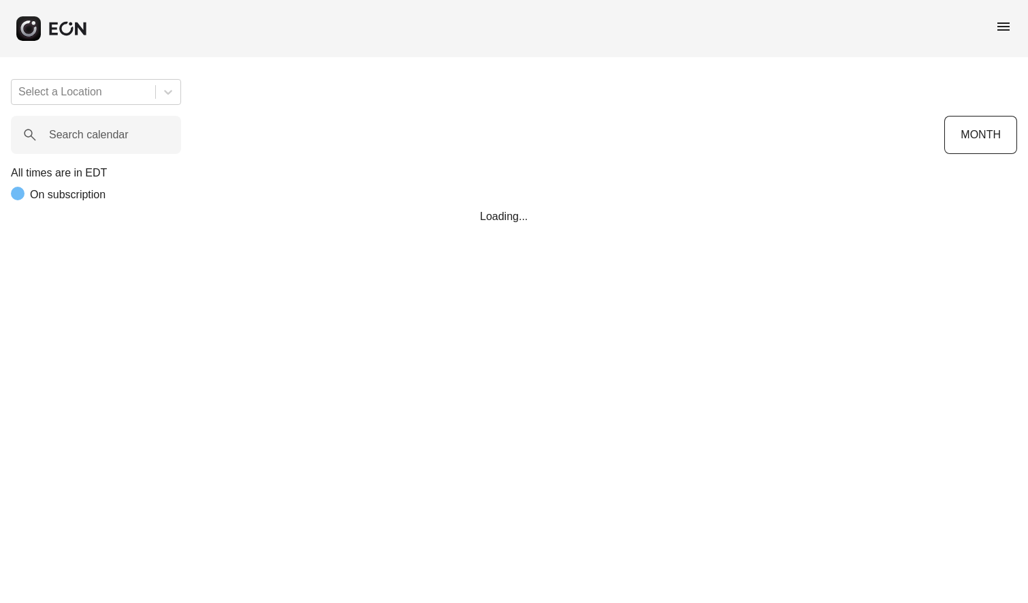
scroll to position [0, 505]
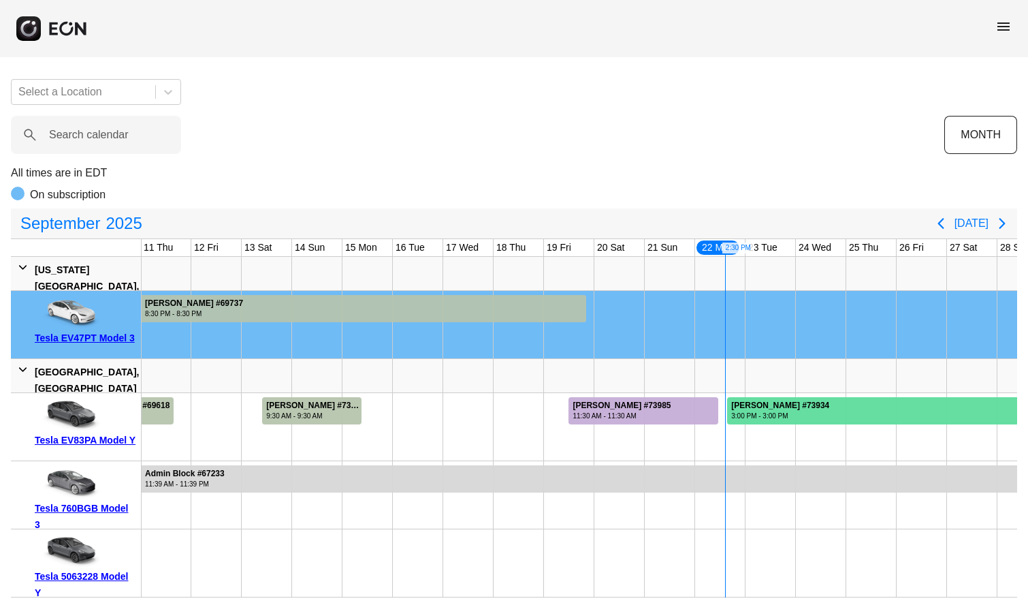
click at [786, 414] on div "3:00 PM - 3:00 PM" at bounding box center [780, 416] width 98 height 10
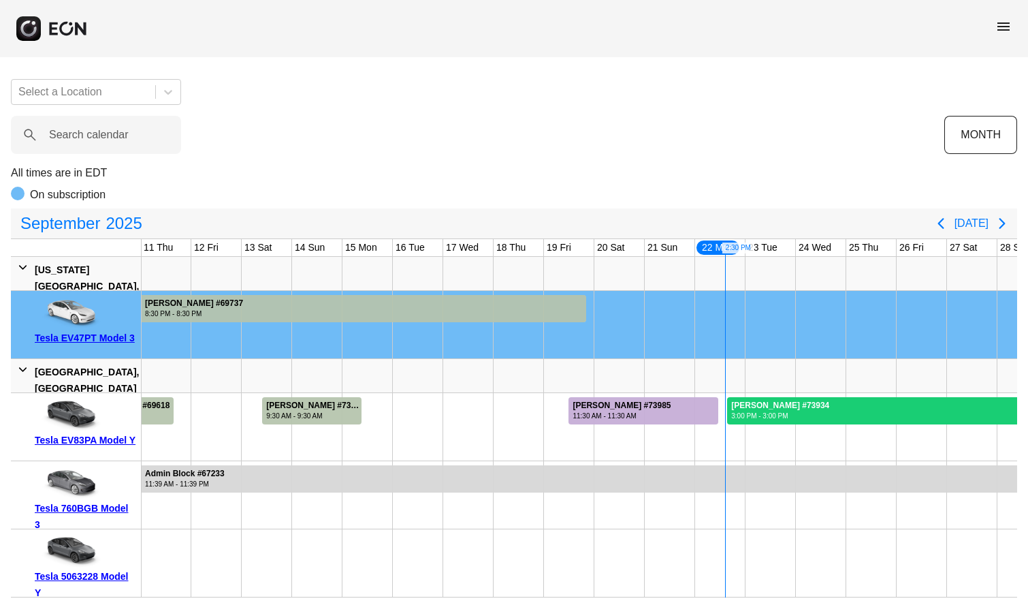
click at [786, 414] on div "3:00 PM - 3:00 PM" at bounding box center [780, 416] width 98 height 10
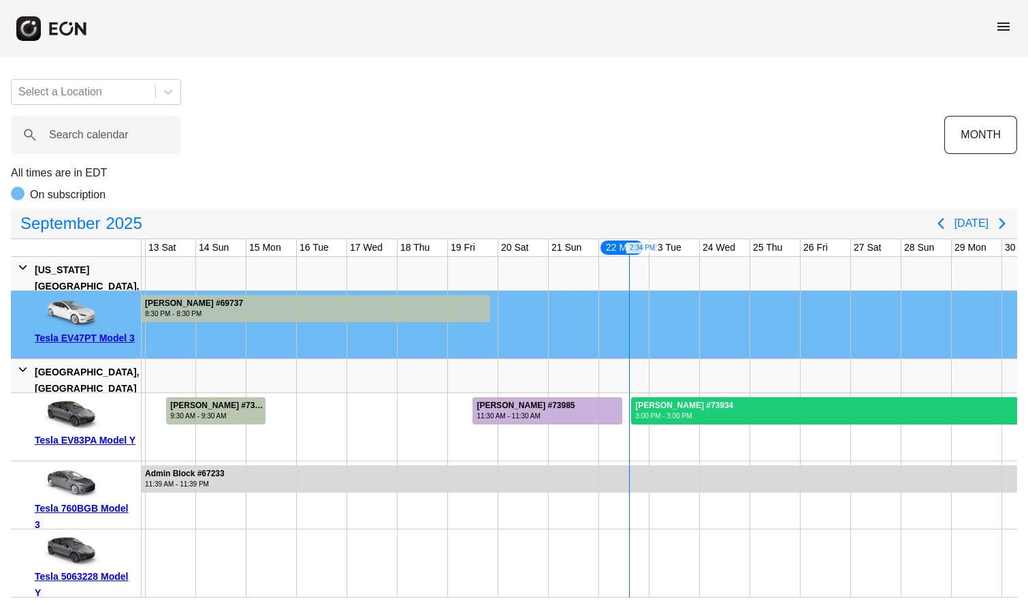
scroll to position [0, 635]
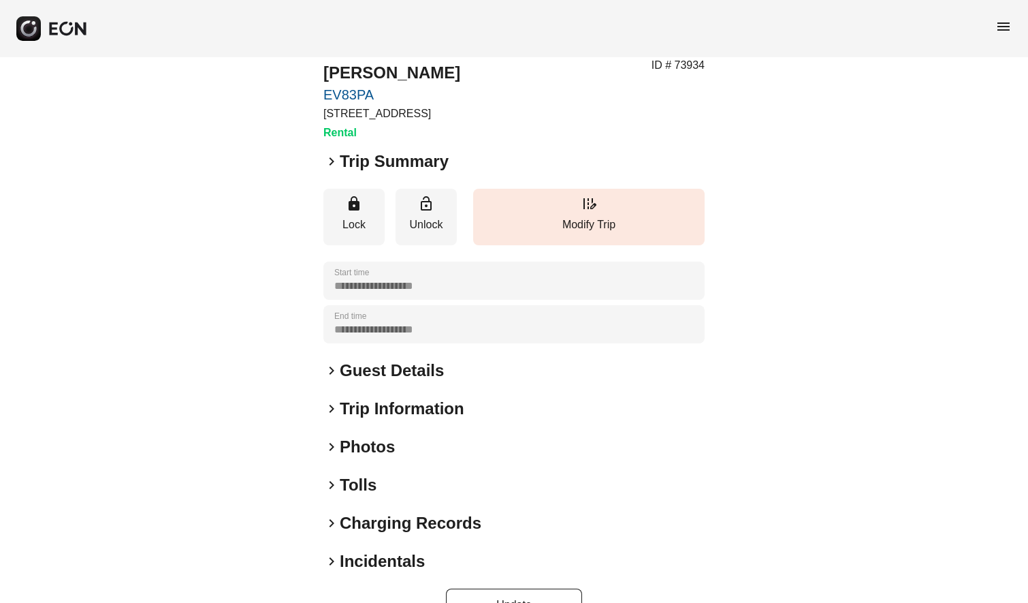
scroll to position [76, 0]
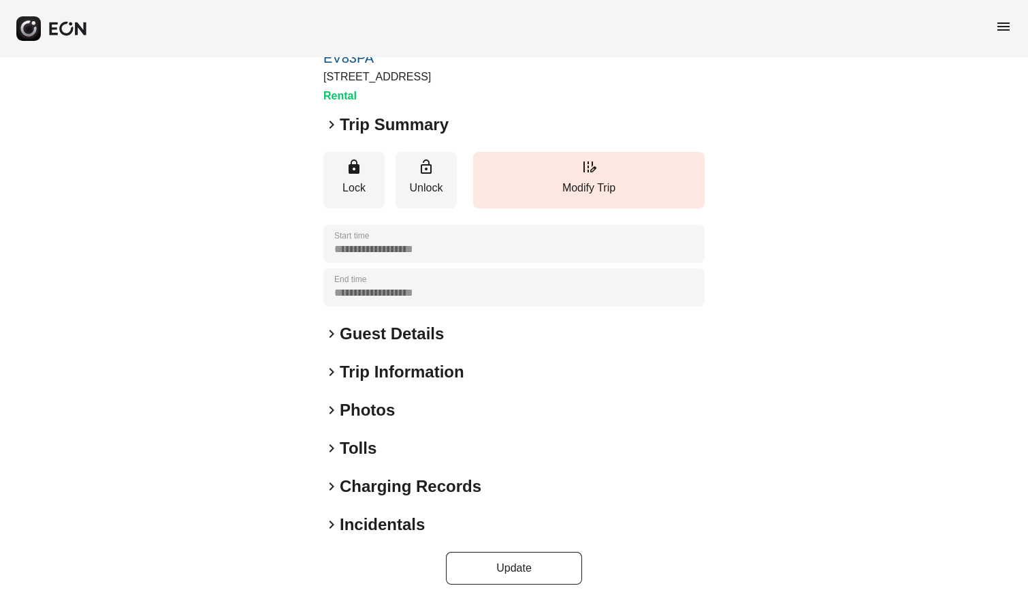
click at [327, 125] on span "keyboard_arrow_right" at bounding box center [331, 124] width 16 height 16
